Goal: Task Accomplishment & Management: Manage account settings

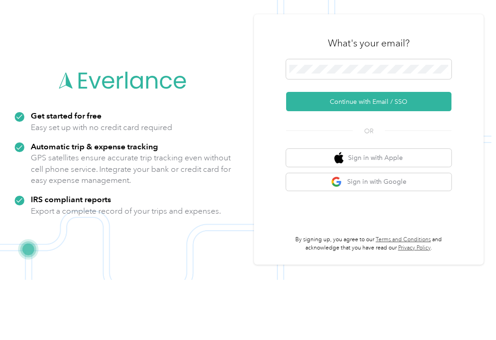
click at [317, 152] on button "Continue with Email / SSO" at bounding box center [368, 161] width 165 height 19
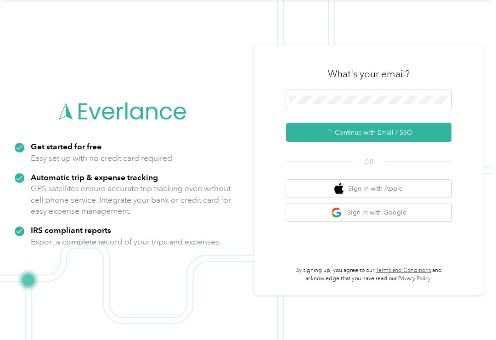
scroll to position [1, 0]
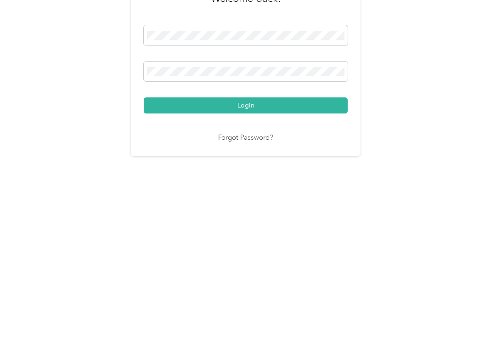
click at [219, 219] on button "Login" at bounding box center [246, 227] width 204 height 16
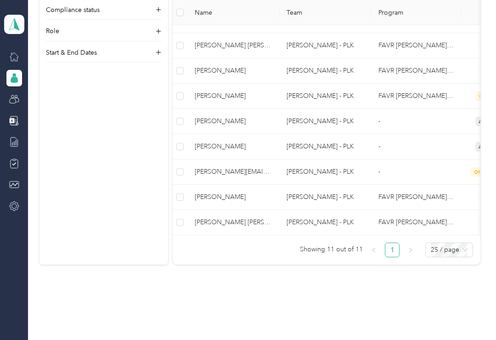
scroll to position [315, 0]
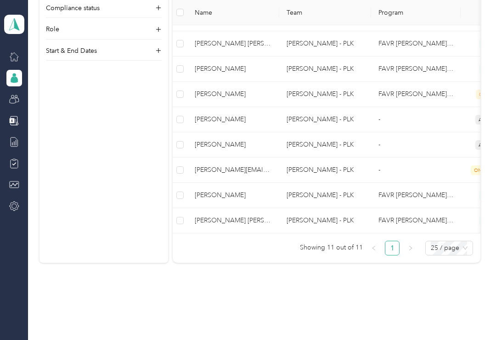
click at [217, 215] on span "[PERSON_NAME] [PERSON_NAME]" at bounding box center [233, 220] width 77 height 10
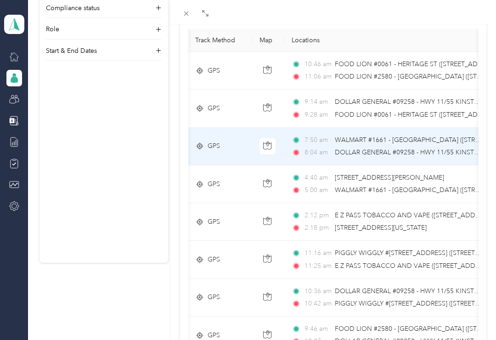
click at [233, 113] on div "GPS" at bounding box center [220, 108] width 50 height 10
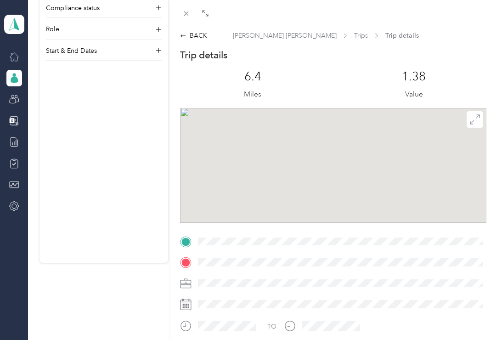
click at [11, 94] on div "BACK [PERSON_NAME] [PERSON_NAME] Trips Trip details Trip details This trip cann…" at bounding box center [248, 170] width 496 height 340
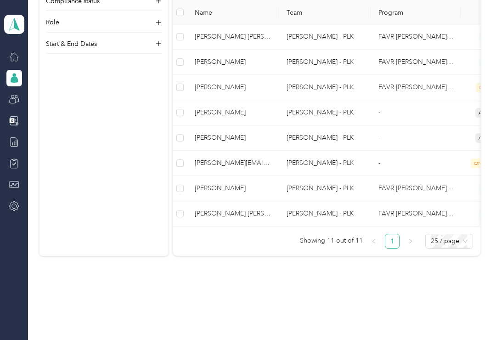
scroll to position [323, 0]
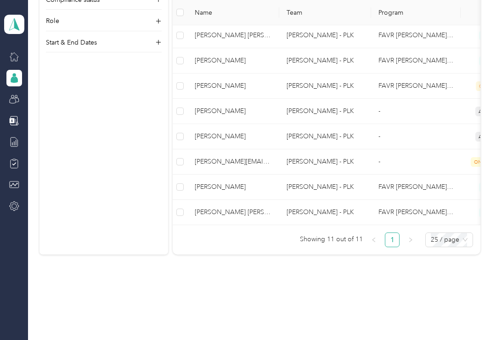
click at [216, 189] on span "[PERSON_NAME]" at bounding box center [233, 187] width 77 height 10
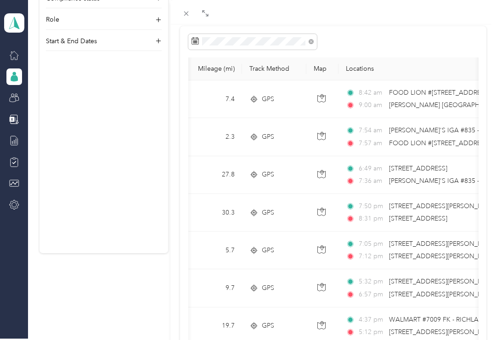
scroll to position [0, 70]
